Goal: Find specific fact: Find specific fact

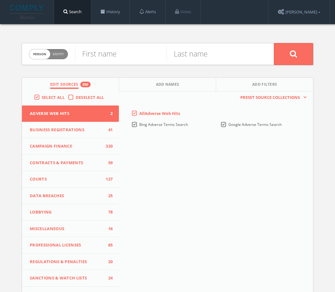
click at [56, 51] on span "Person Entity" at bounding box center [48, 54] width 39 height 10
checkbox input "true"
paste input "Taylor Studios"
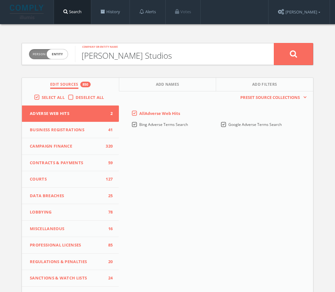
type input "Taylor Studios"
click at [285, 59] on button at bounding box center [293, 54] width 39 height 22
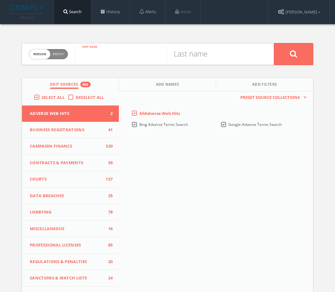
click at [99, 55] on input "text" at bounding box center [121, 54] width 92 height 16
type input "[PERSON_NAME]"
click at [274, 43] on button at bounding box center [293, 54] width 39 height 22
click at [100, 55] on input "text" at bounding box center [121, 54] width 92 height 16
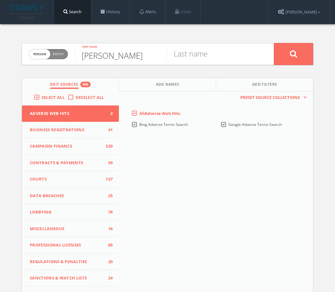
type input "Reggie"
type input "Binford"
click at [274, 43] on button at bounding box center [293, 54] width 39 height 22
